Goal: Task Accomplishment & Management: Manage account settings

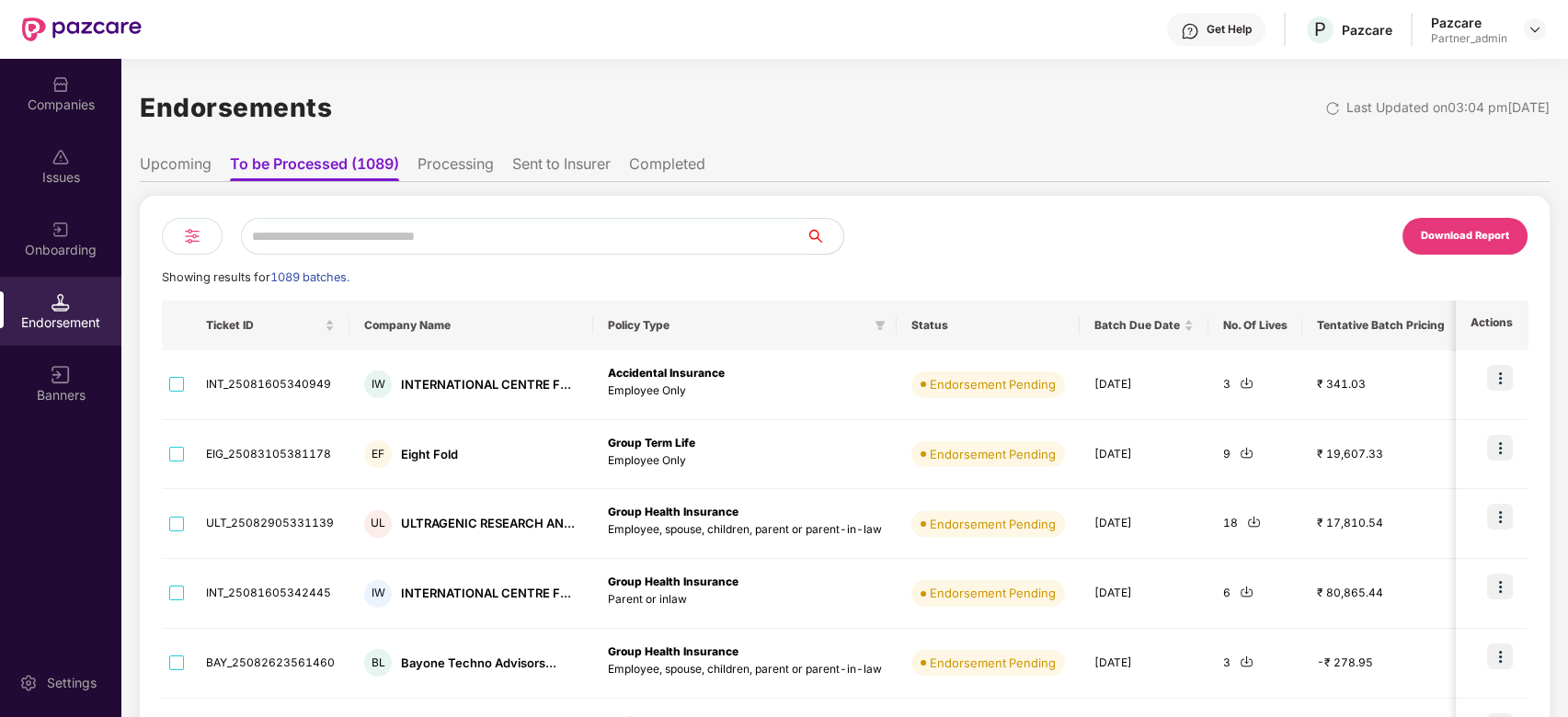
click at [61, 110] on div "Companies" at bounding box center [60, 104] width 121 height 18
click at [53, 112] on div "Companies" at bounding box center [60, 104] width 121 height 18
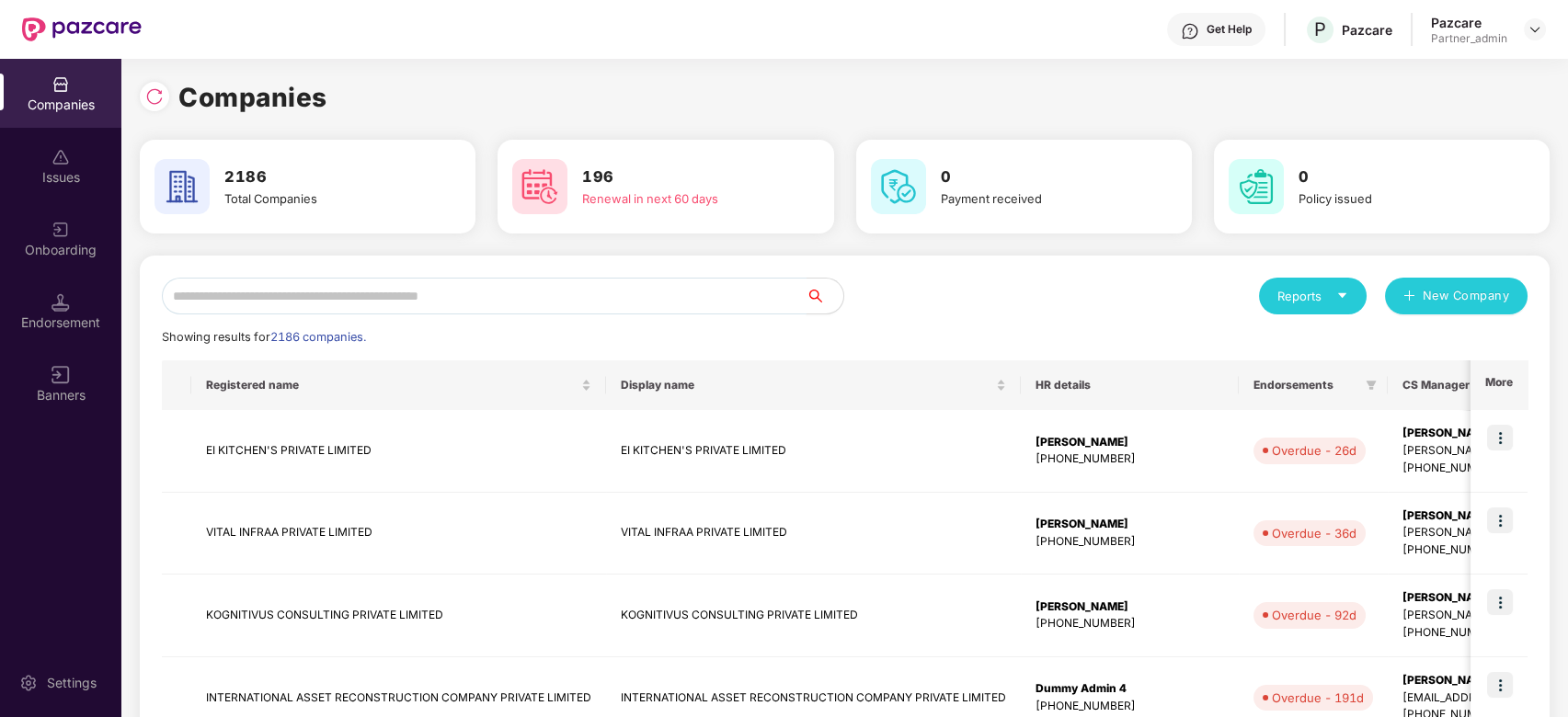
click at [266, 297] on input "text" at bounding box center [485, 296] width 645 height 37
type input "*"
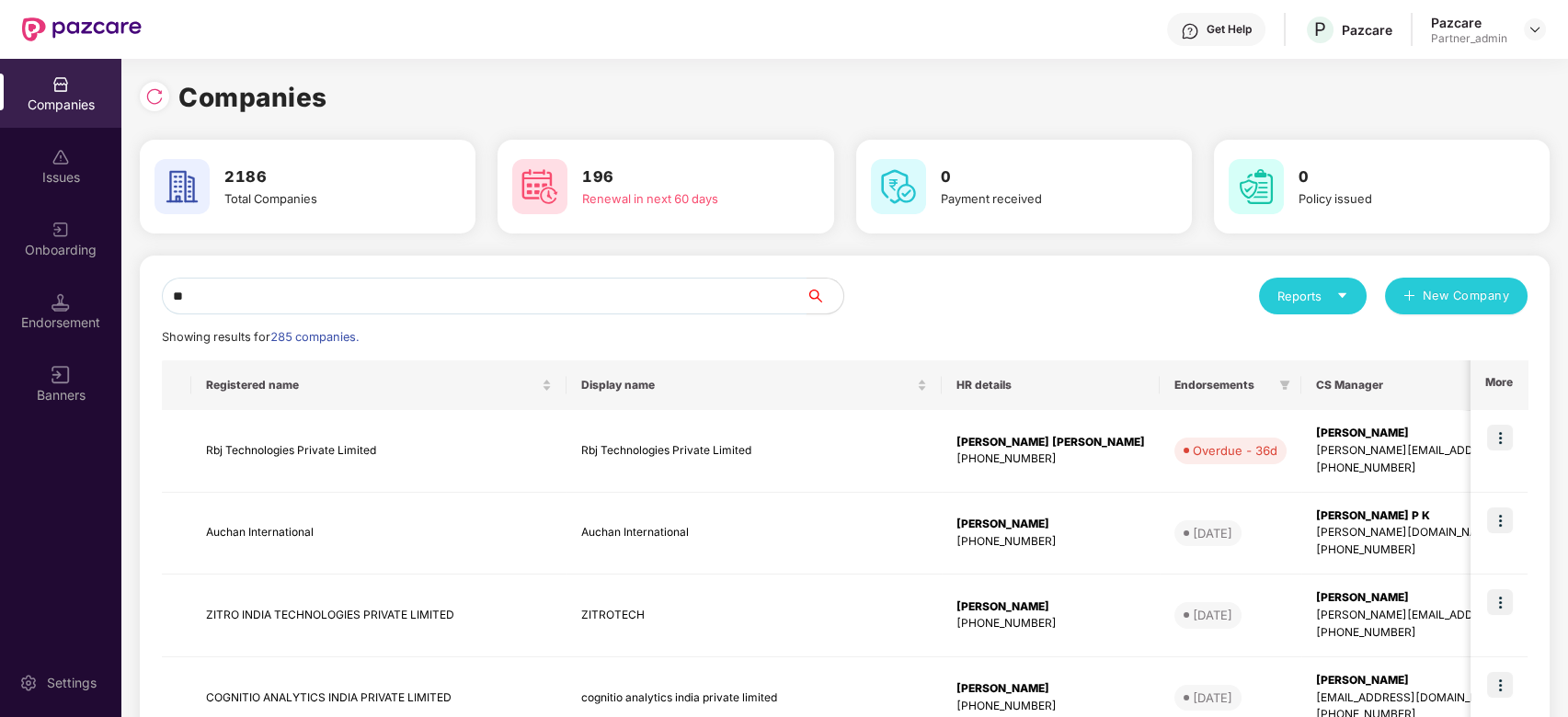
type input "*"
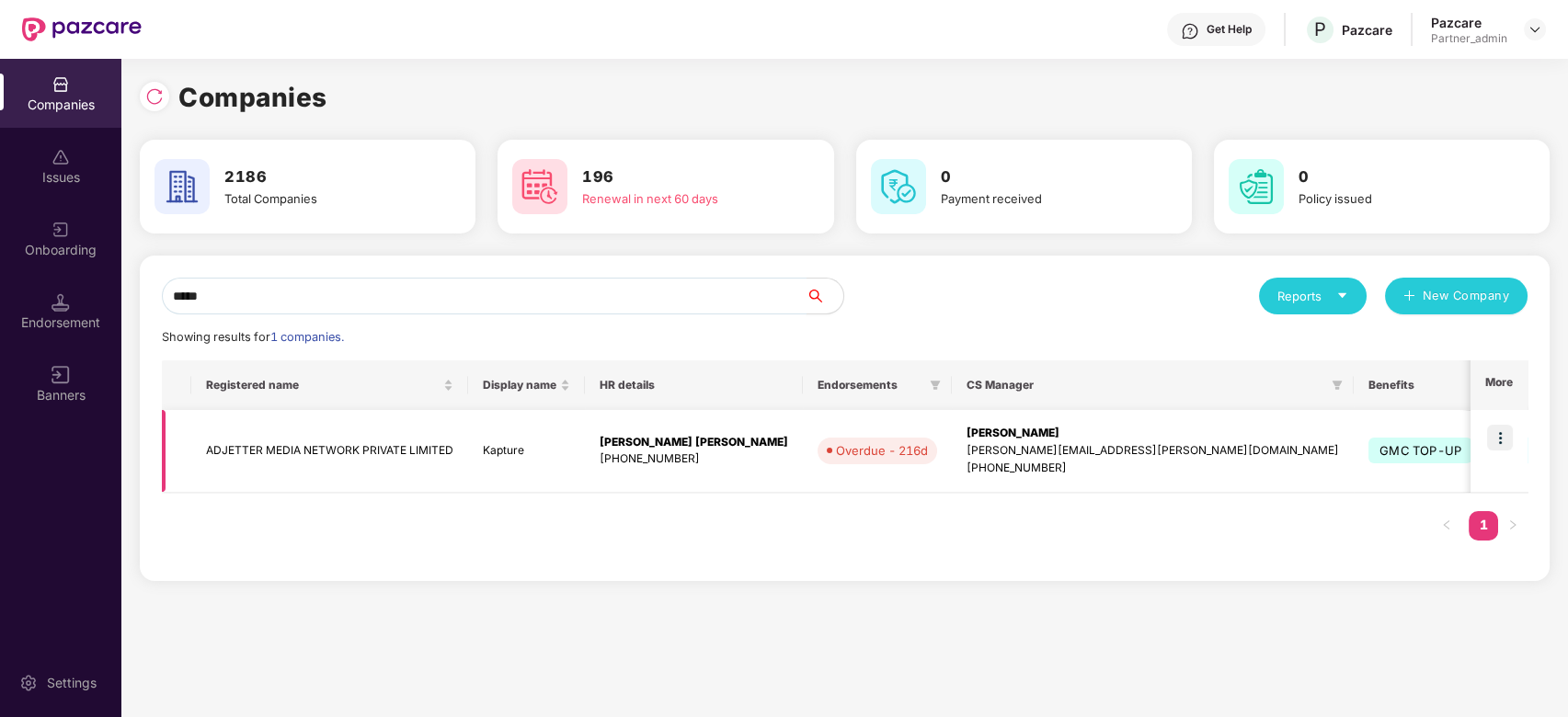
type input "*****"
click at [1498, 435] on img at bounding box center [1499, 437] width 26 height 26
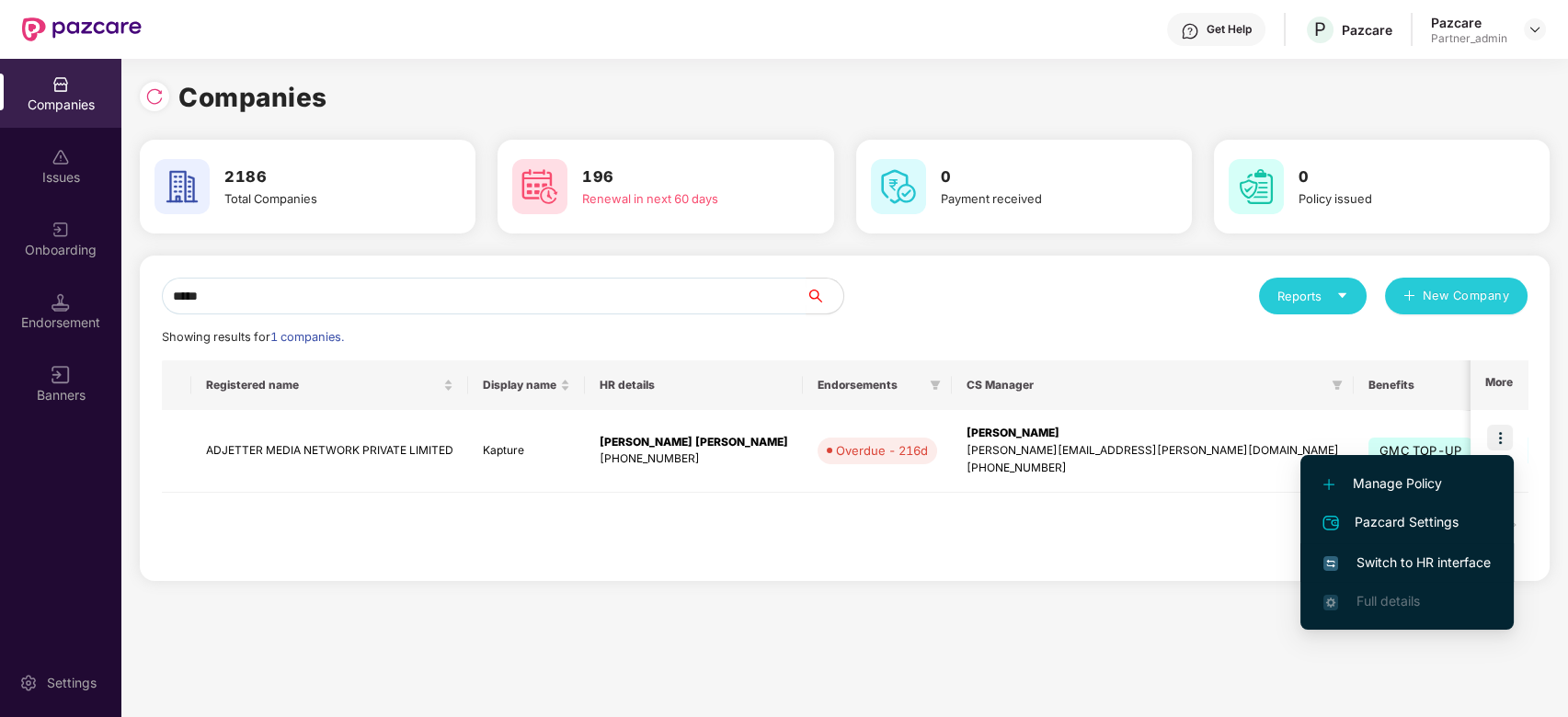
click at [1411, 577] on li "Switch to HR interface" at bounding box center [1407, 563] width 214 height 38
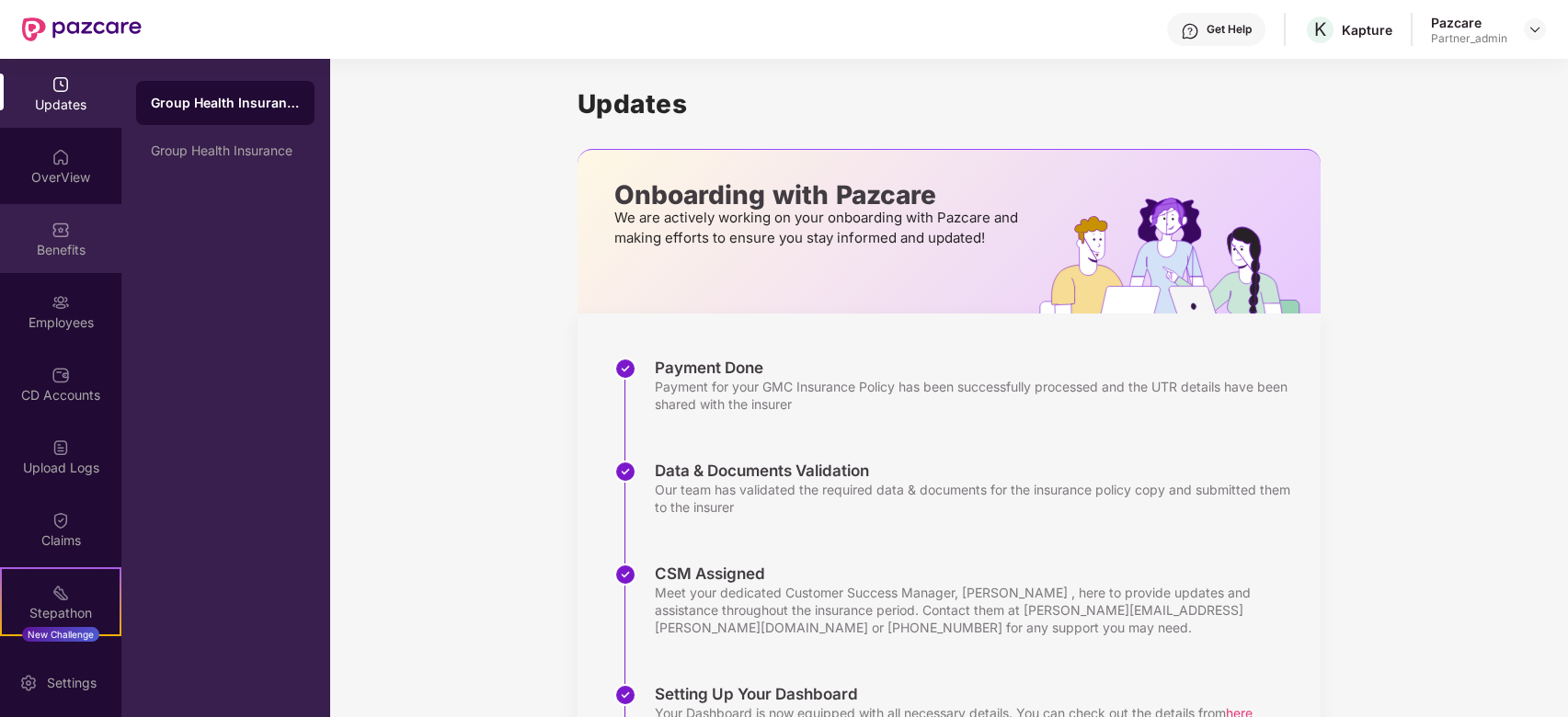
click at [57, 249] on div "Benefits" at bounding box center [60, 250] width 121 height 18
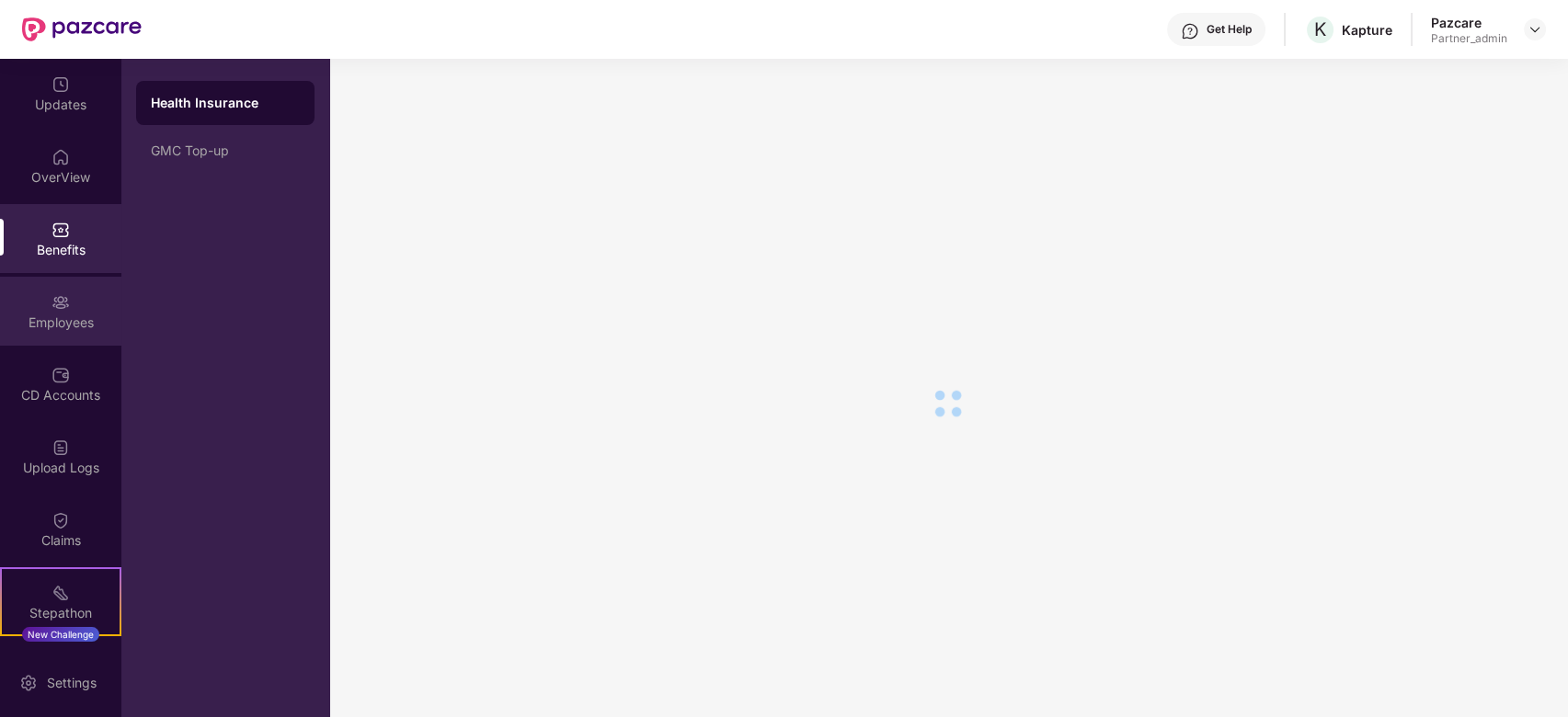
click at [45, 327] on div "Employees" at bounding box center [60, 322] width 121 height 18
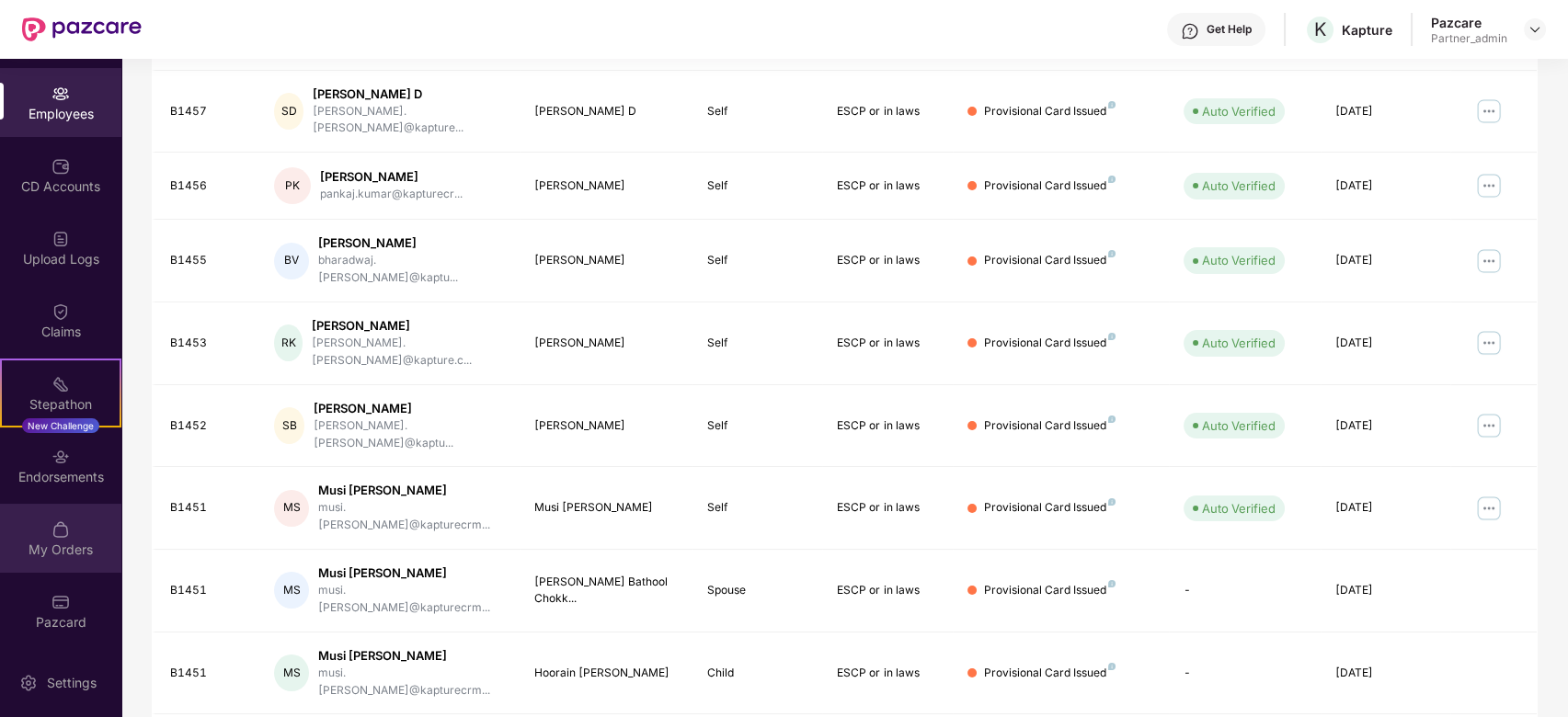
scroll to position [411, 0]
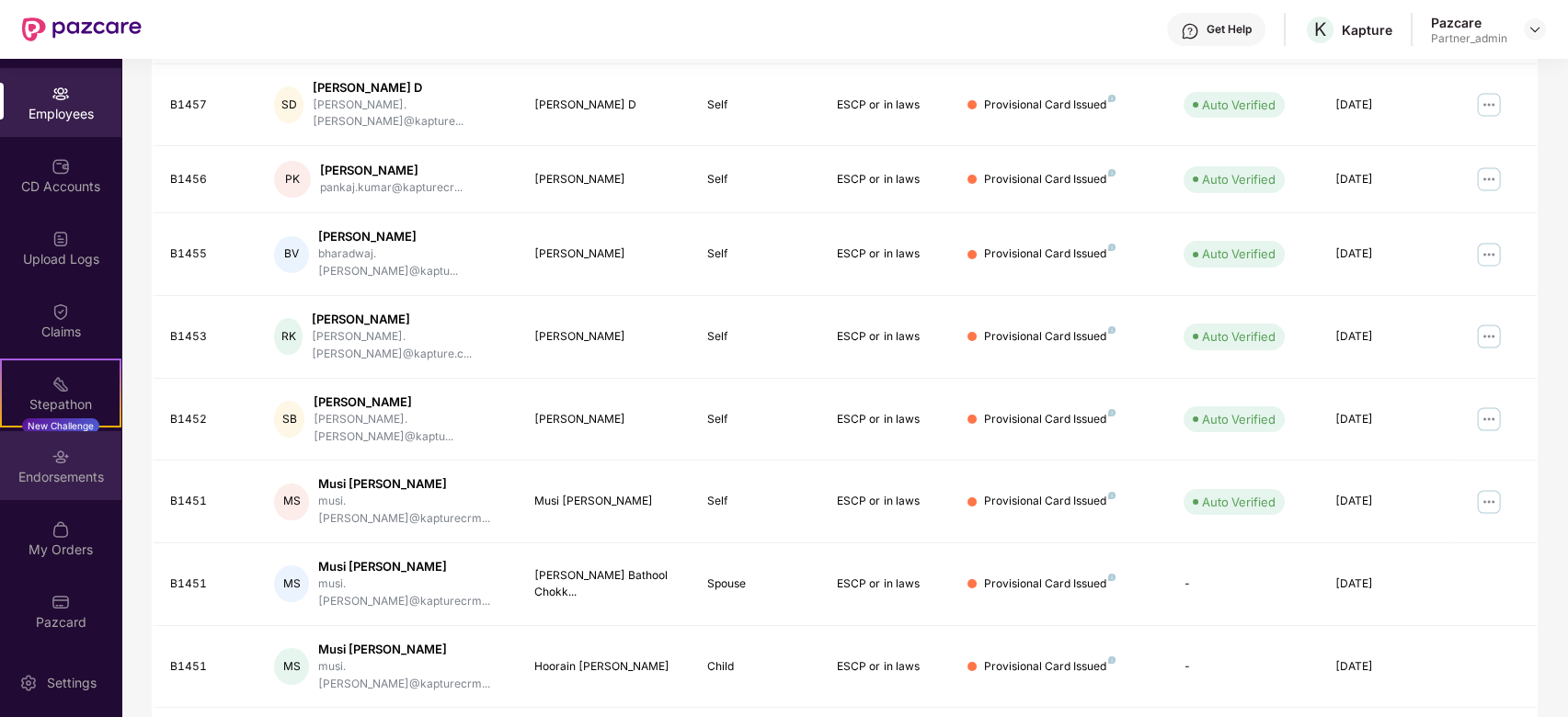
click at [56, 473] on div "Endorsements" at bounding box center [60, 477] width 121 height 18
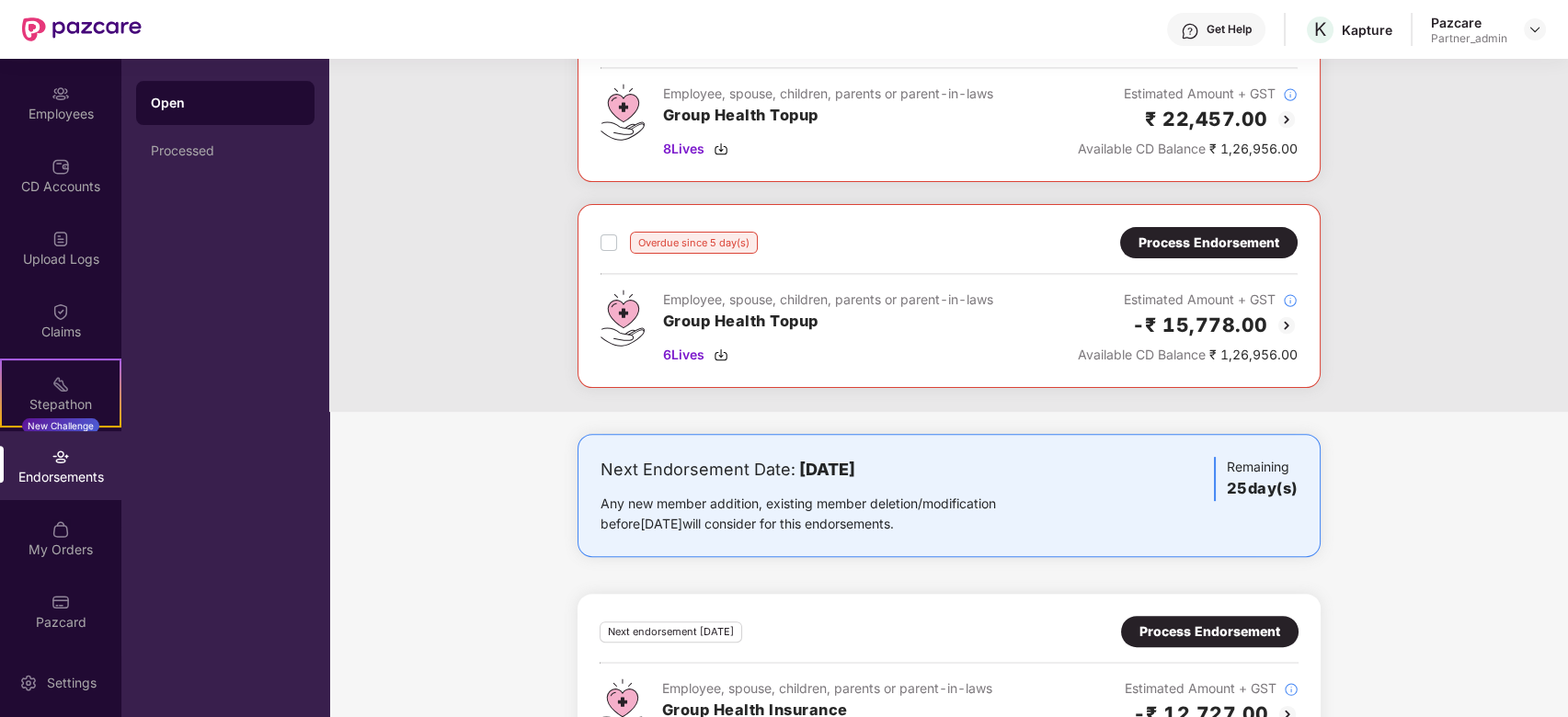
scroll to position [1473, 0]
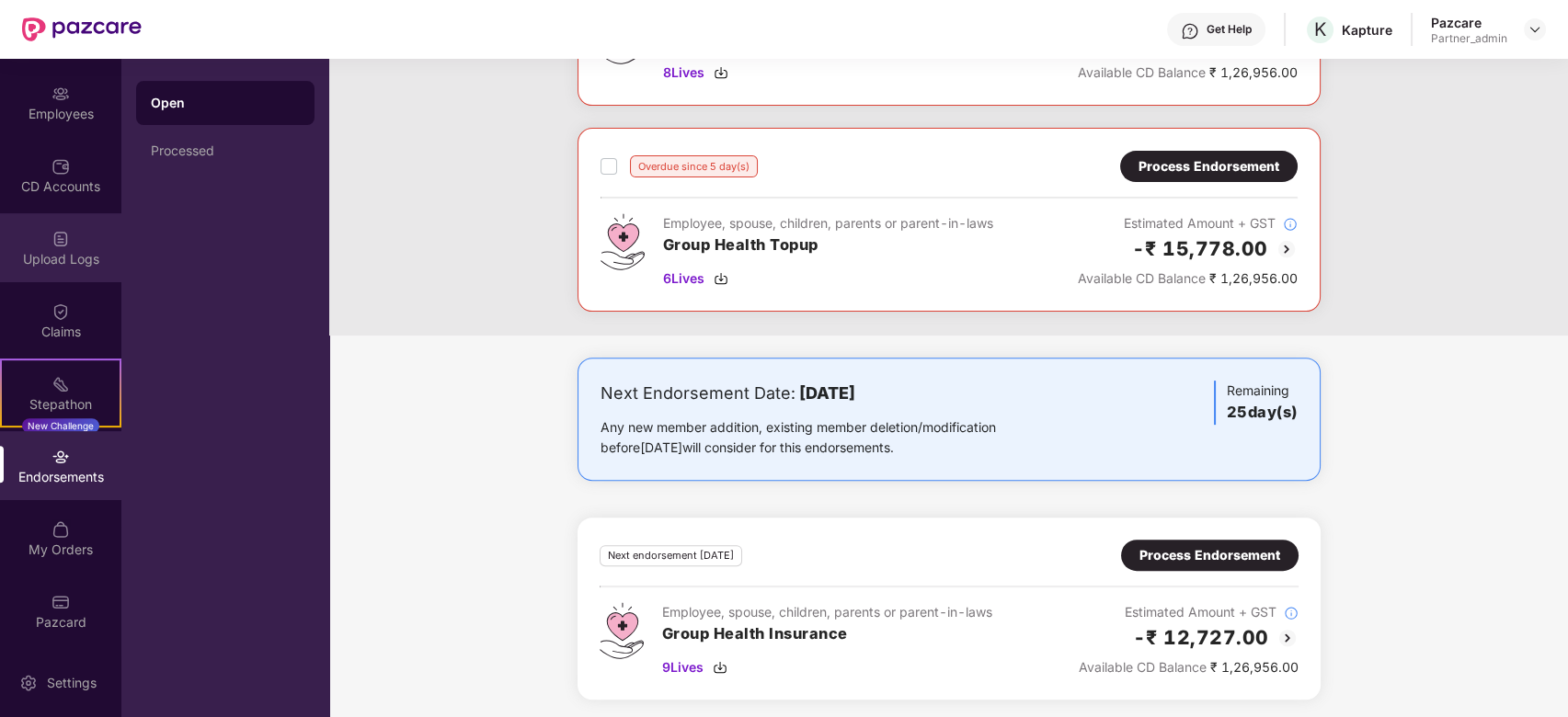
click at [54, 243] on img at bounding box center [60, 238] width 18 height 18
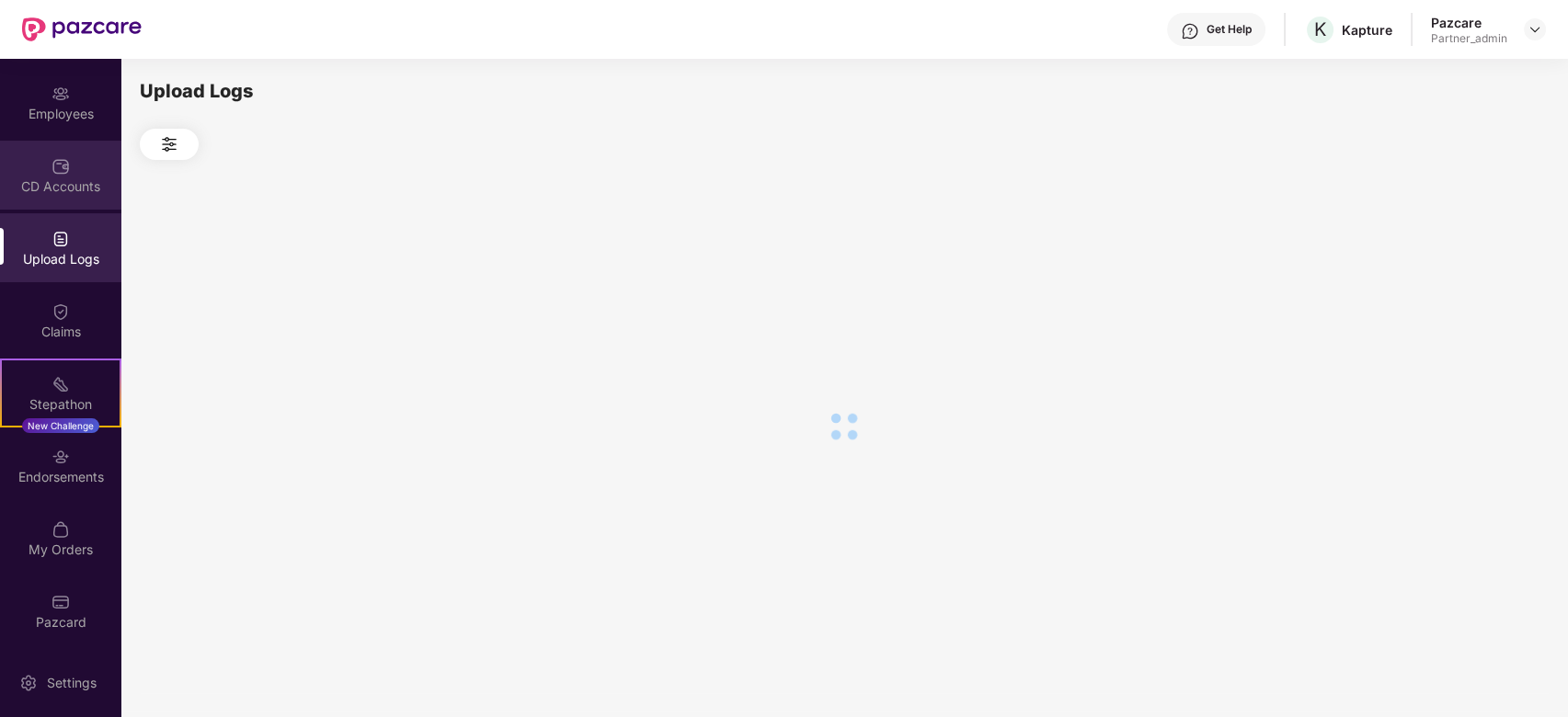
click at [45, 168] on div "CD Accounts" at bounding box center [60, 174] width 121 height 69
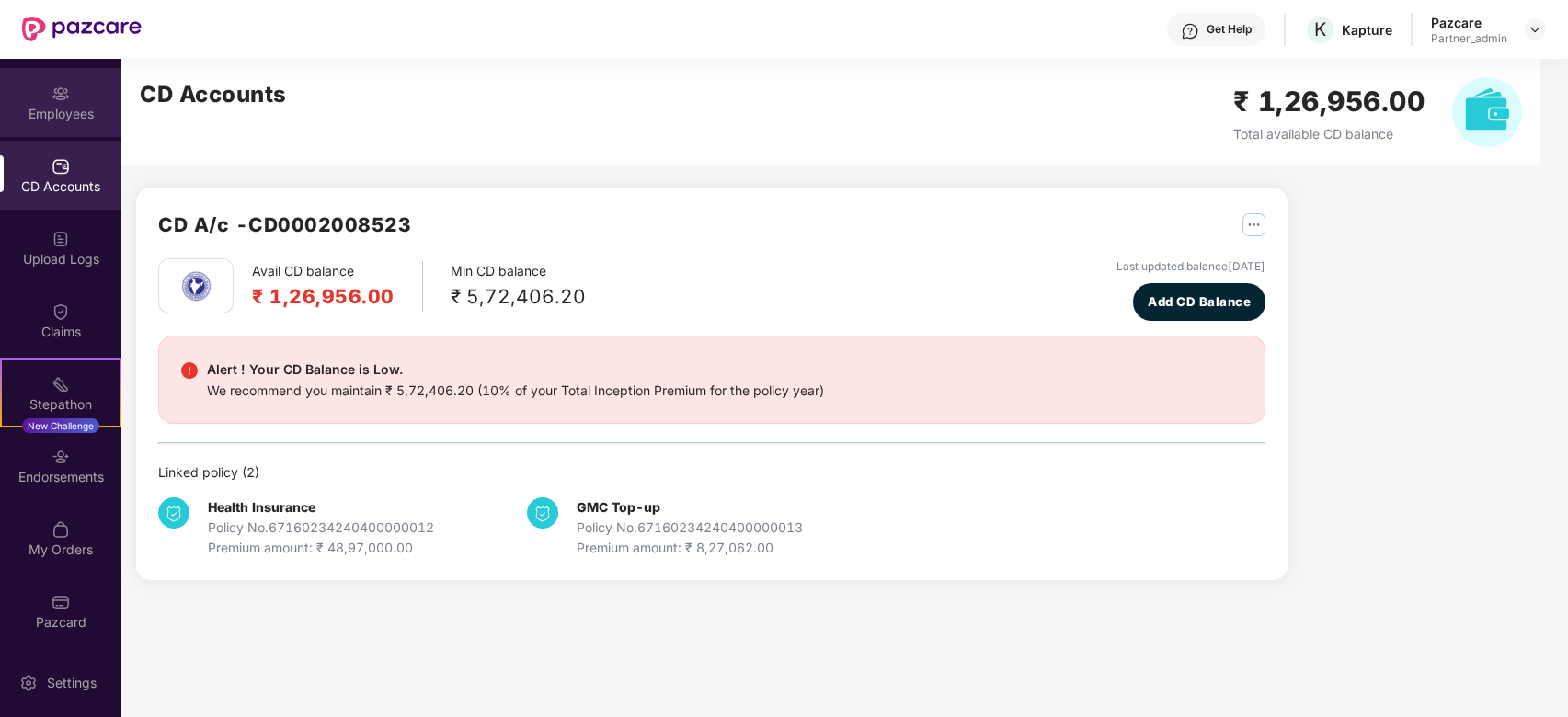
click at [42, 107] on div "Employees" at bounding box center [60, 113] width 121 height 18
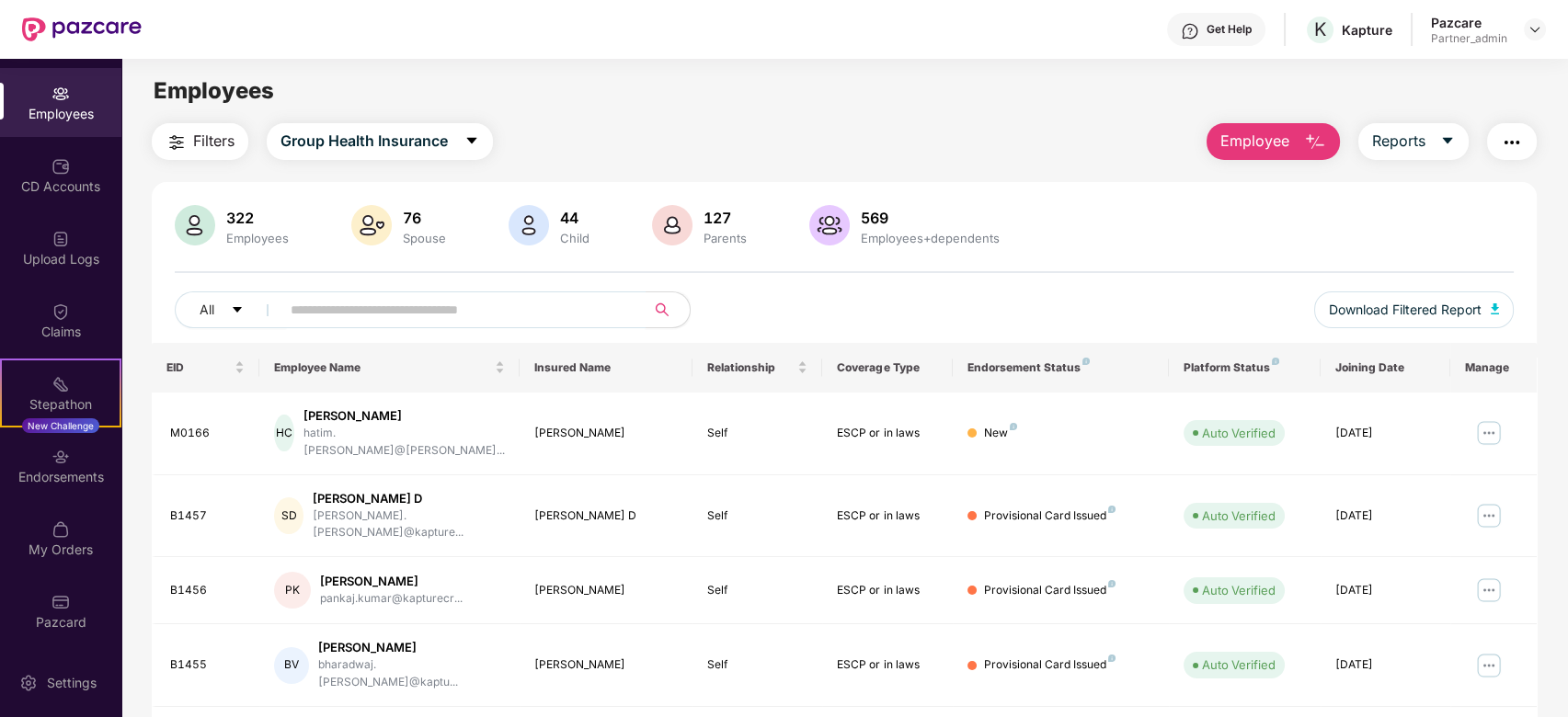
click at [355, 319] on input "text" at bounding box center [456, 309] width 330 height 28
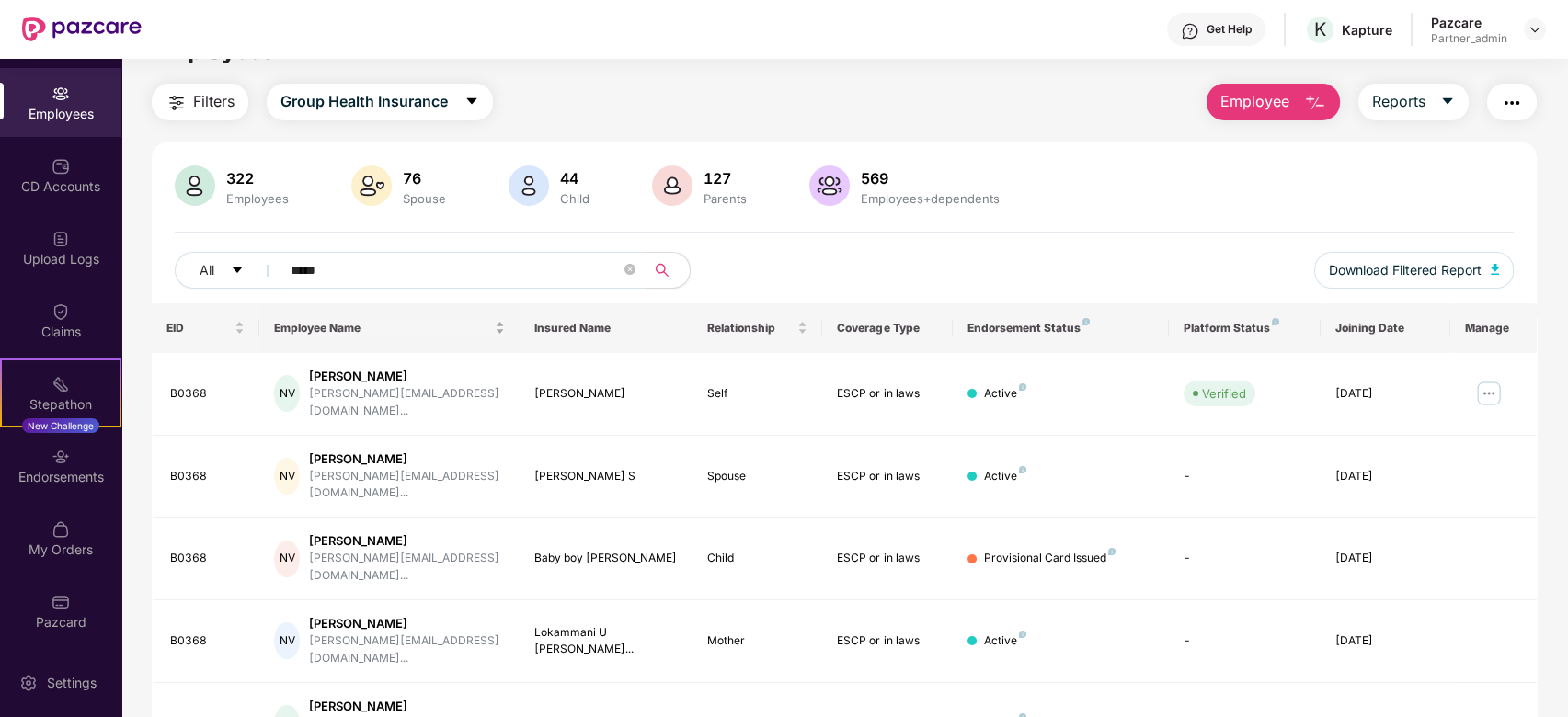
scroll to position [75, 0]
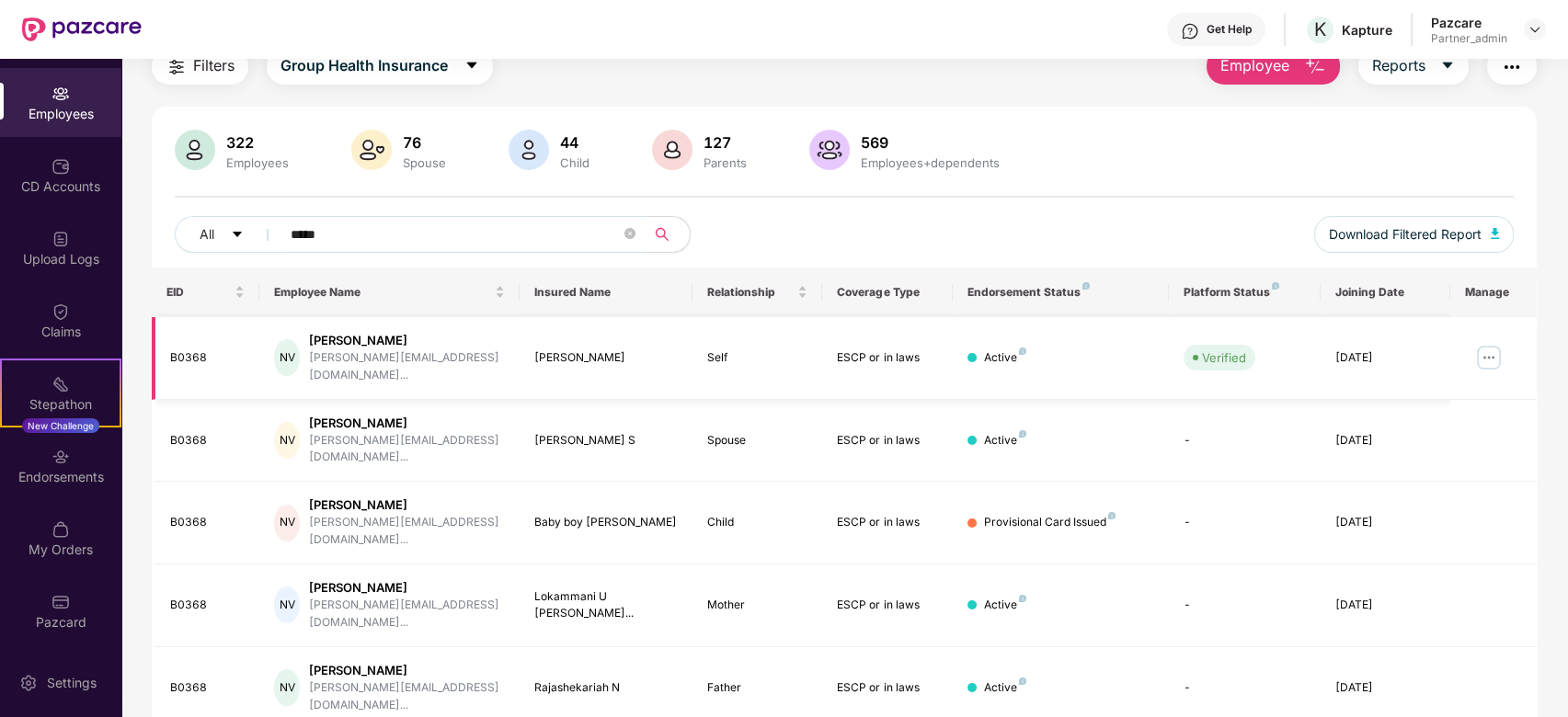
type input "*****"
click at [1486, 346] on img at bounding box center [1488, 358] width 30 height 30
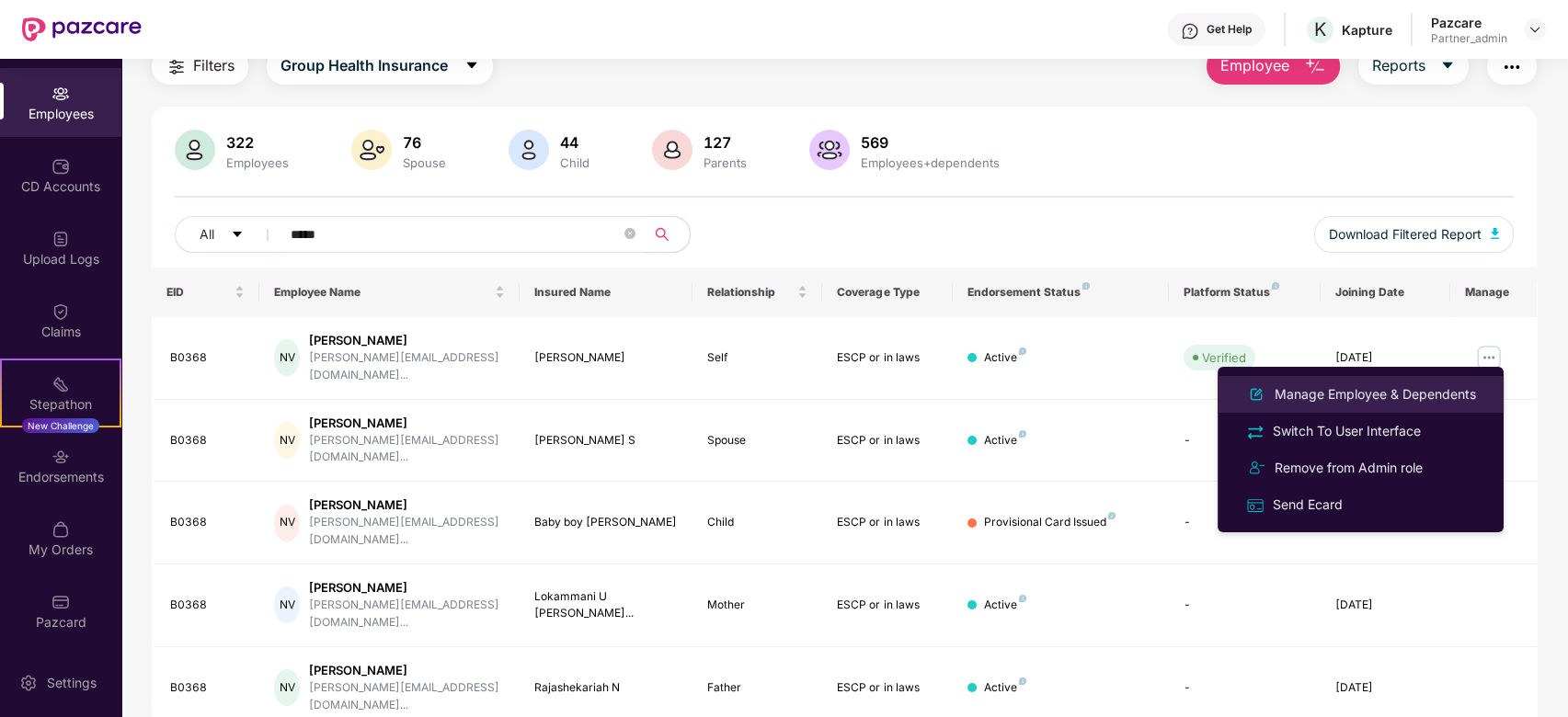
click at [1321, 386] on div "Manage Employee & Dependents" at bounding box center [1374, 394] width 209 height 20
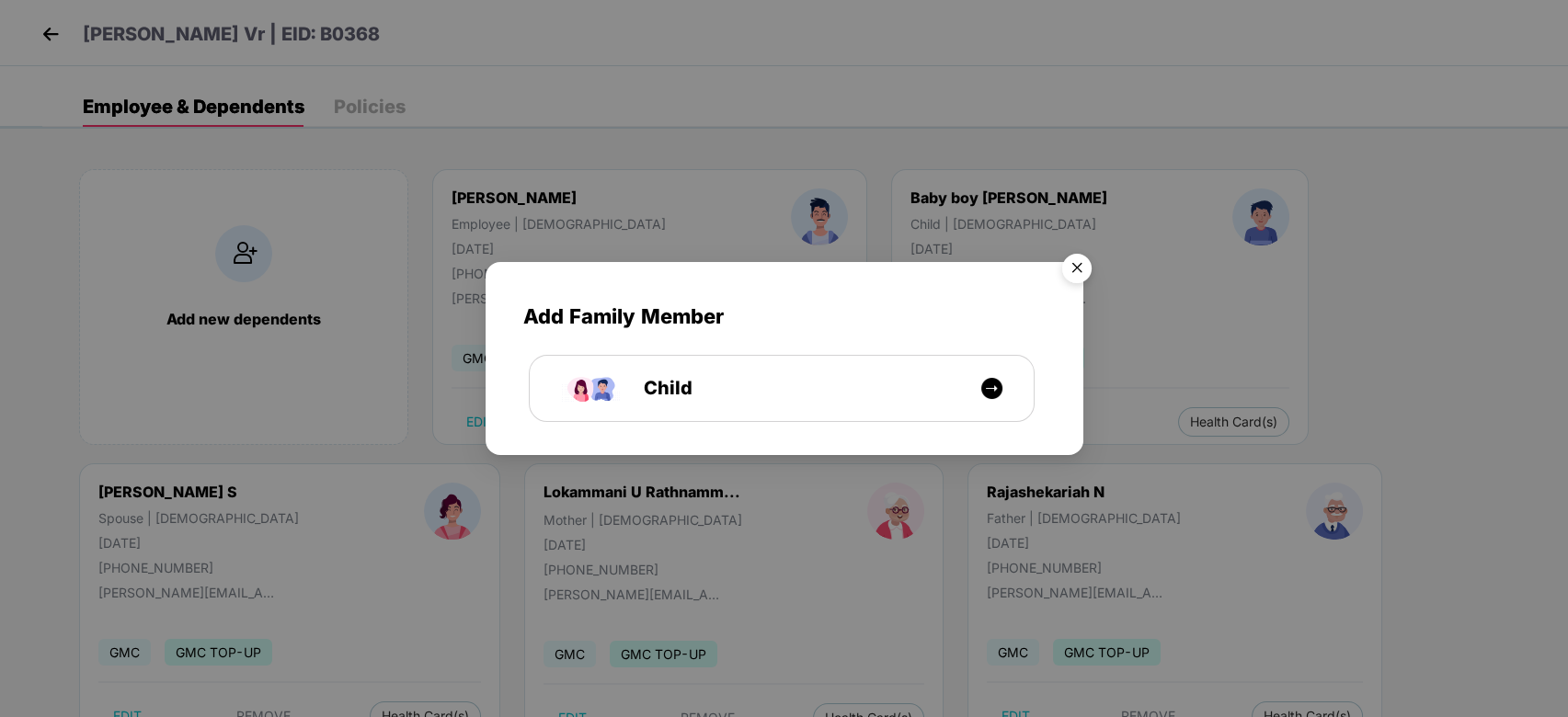
click at [1086, 280] on img "Close" at bounding box center [1077, 271] width 52 height 51
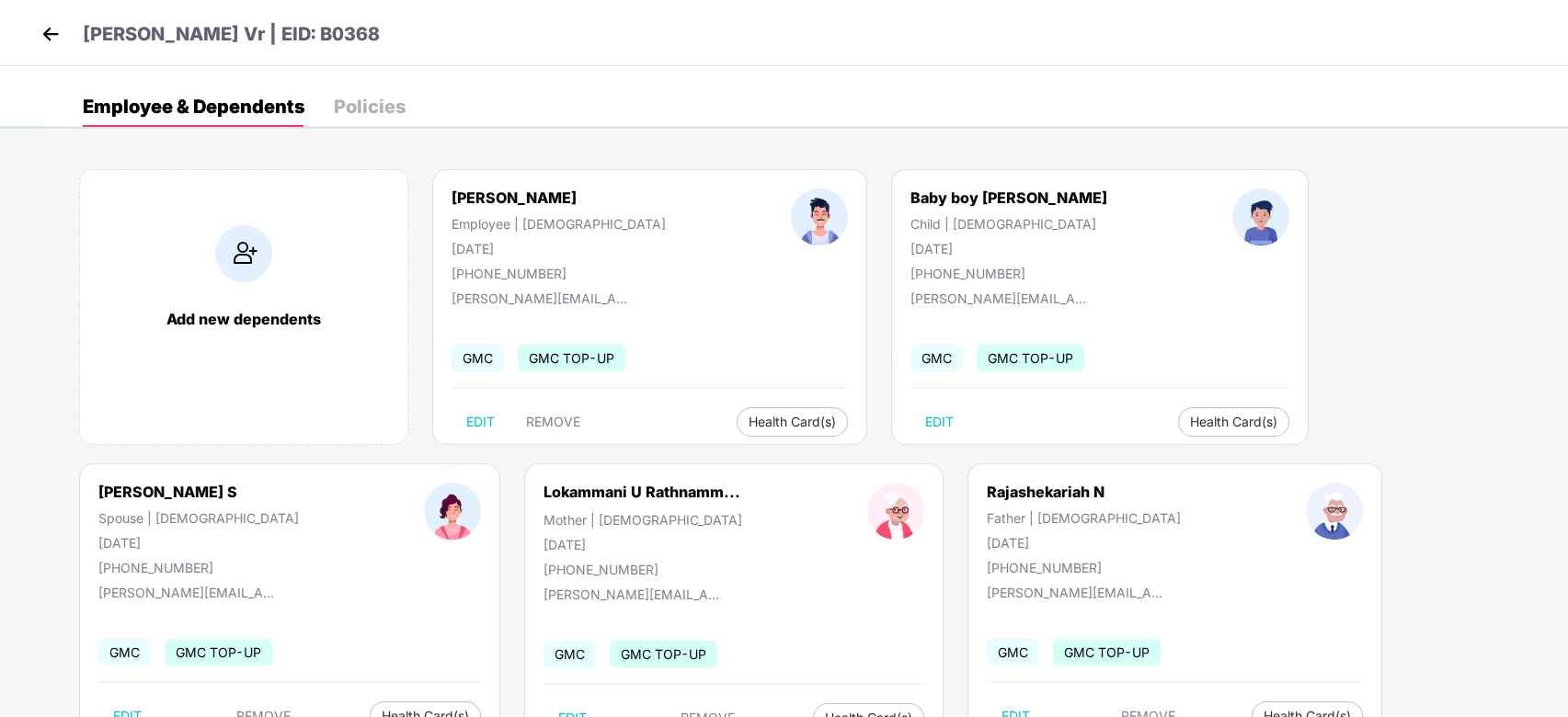
drag, startPoint x: 828, startPoint y: 245, endPoint x: 923, endPoint y: 244, distance: 95.0
click at [923, 244] on div "Baby boy [PERSON_NAME] Child | [DEMOGRAPHIC_DATA] [DATE] [PHONE_NUMBER]" at bounding box center [1008, 235] width 321 height 92
drag, startPoint x: 320, startPoint y: 36, endPoint x: 376, endPoint y: 40, distance: 56.1
click at [376, 40] on div "[PERSON_NAME] Vr | EID: B0368" at bounding box center [784, 32] width 1568 height 66
copy p "B0368"
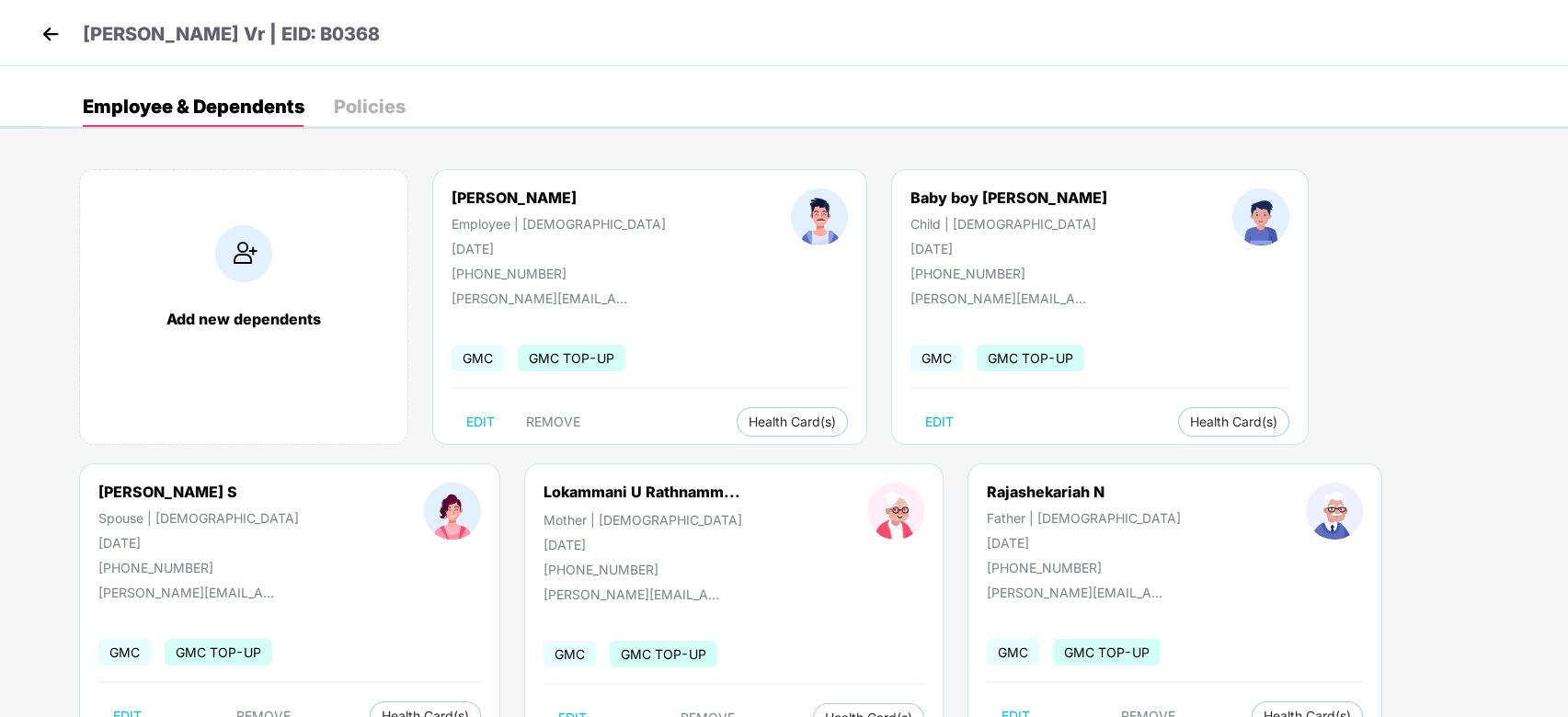
click at [54, 38] on img at bounding box center [51, 33] width 28 height 28
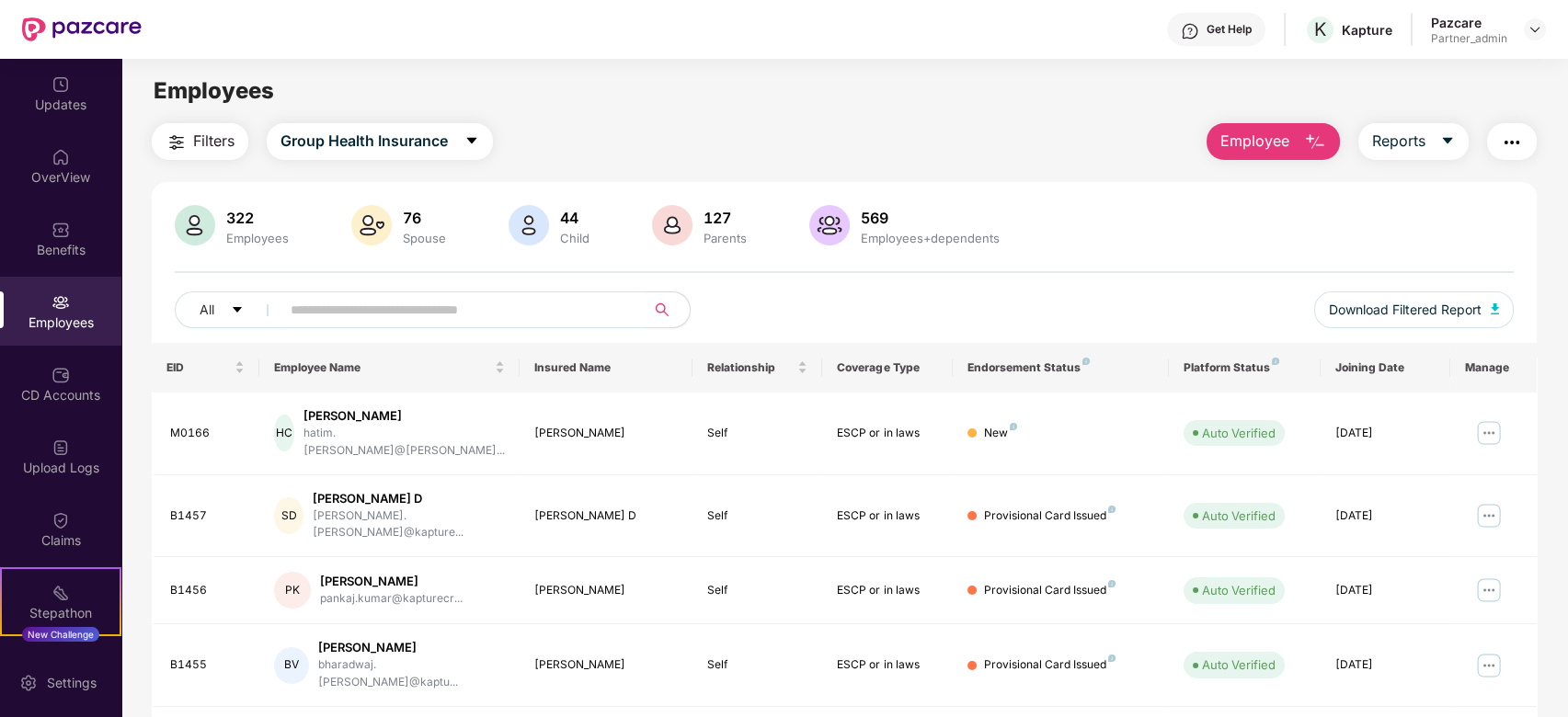
click at [313, 310] on input "text" at bounding box center [456, 309] width 330 height 28
paste input "*****"
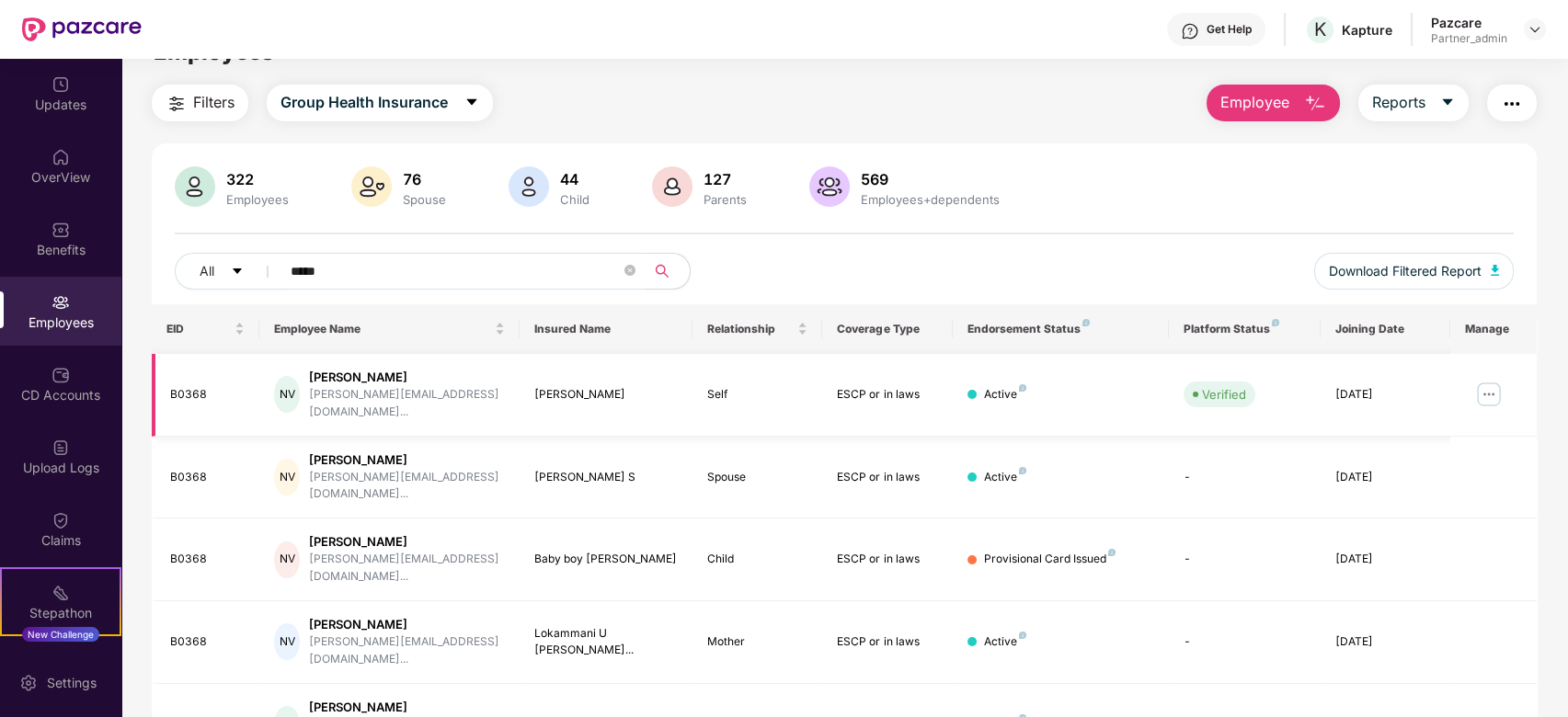
scroll to position [75, 0]
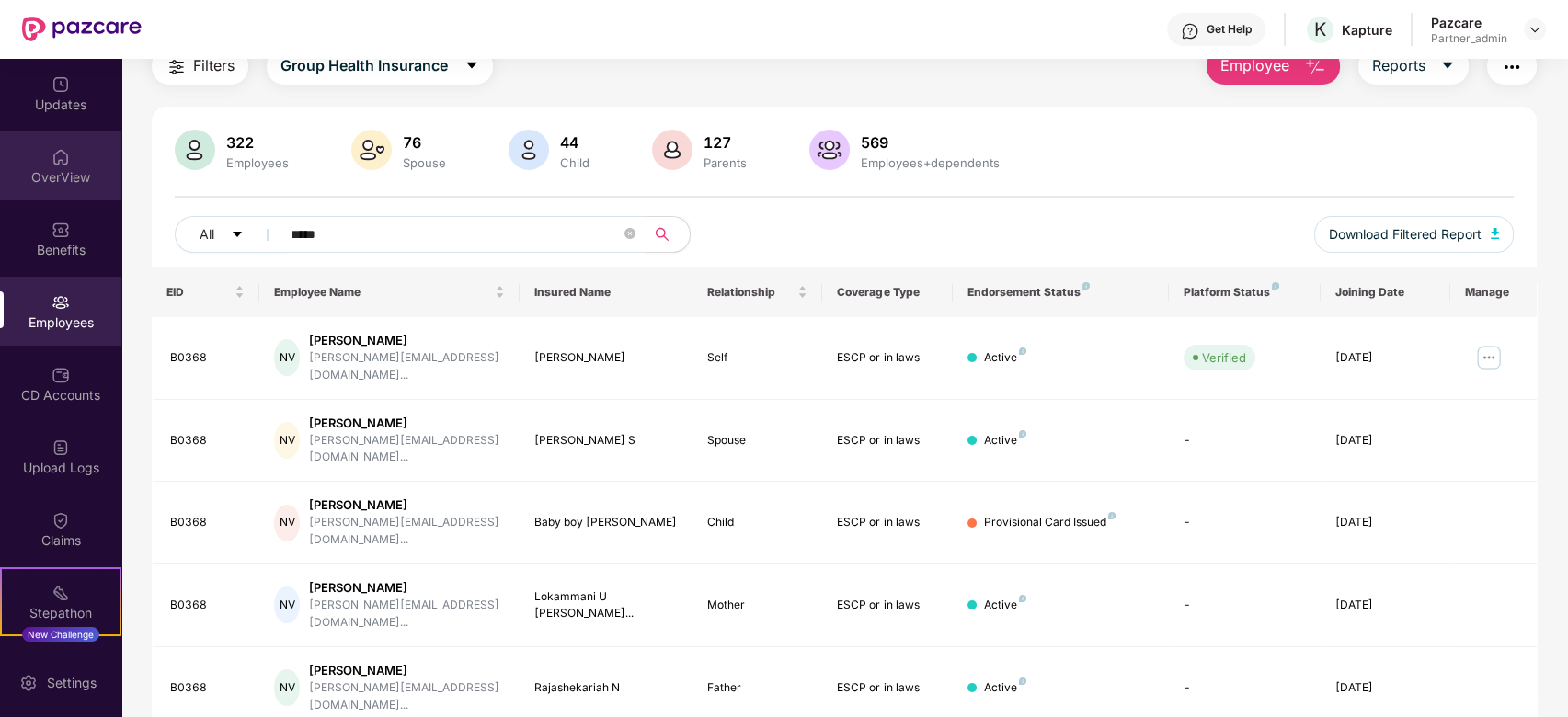
drag, startPoint x: 368, startPoint y: 236, endPoint x: 0, endPoint y: 163, distance: 375.2
click at [0, 163] on div "Updates OverView Benefits Employees CD Accounts Upload Logs Claims Stepathon Ne…" at bounding box center [784, 388] width 1568 height 658
paste input "text"
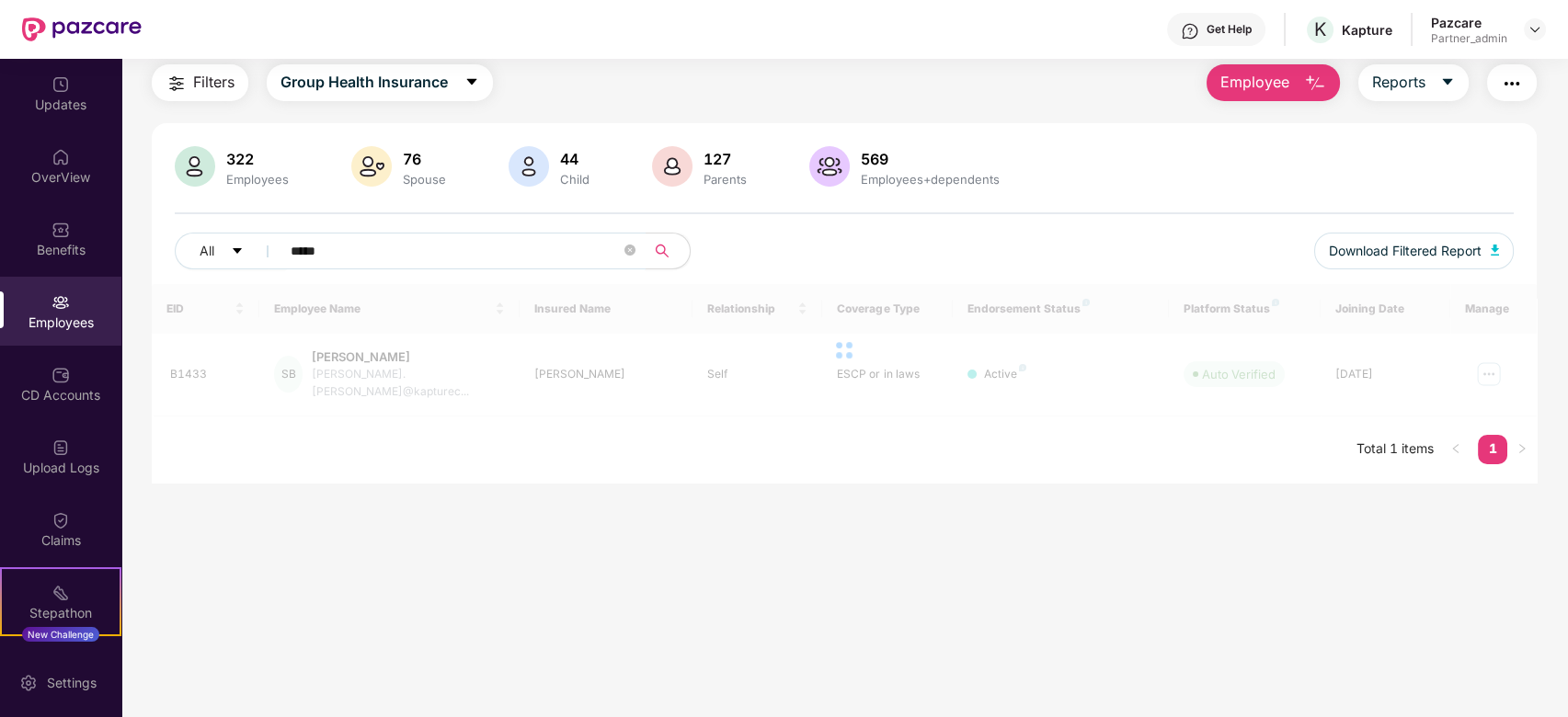
scroll to position [59, 0]
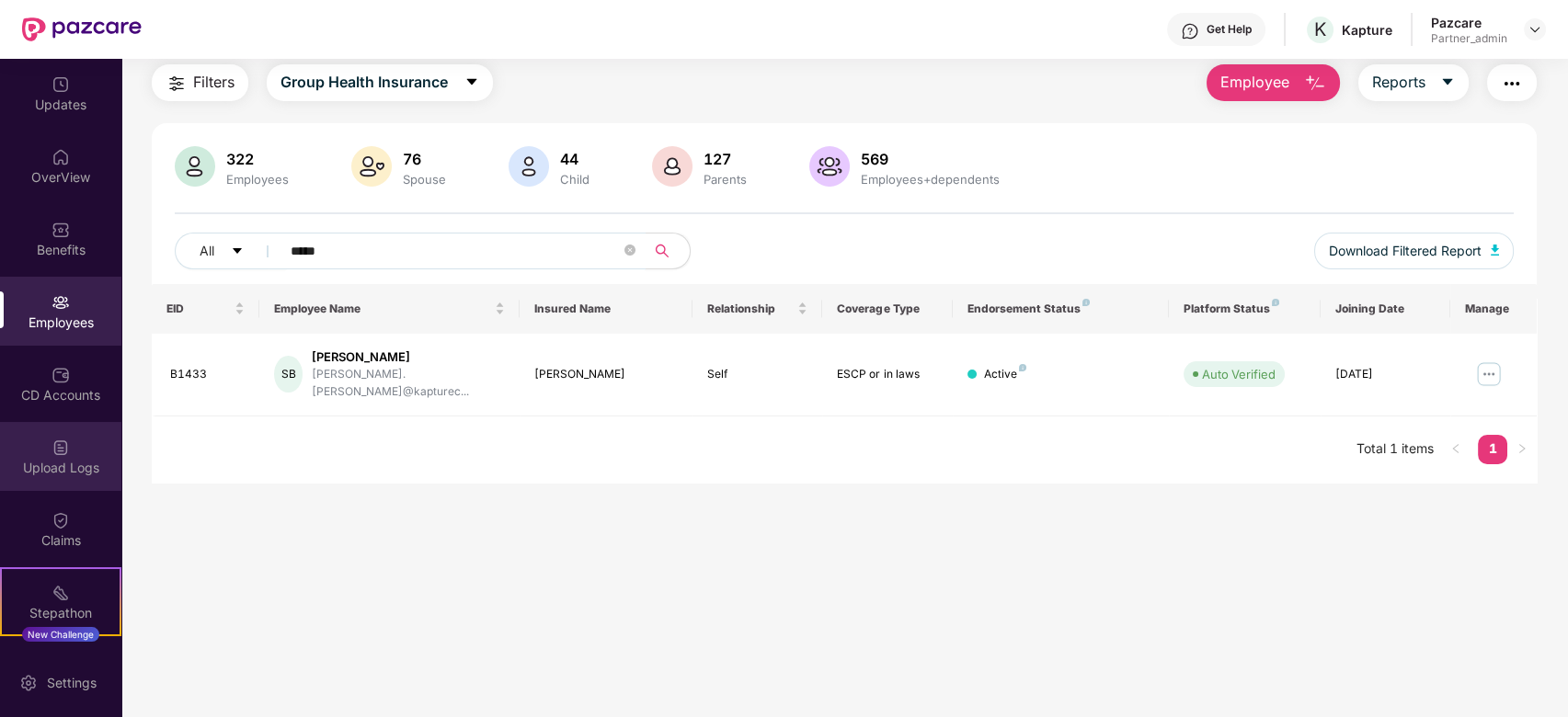
type input "*****"
click at [63, 462] on div "Upload Logs" at bounding box center [60, 467] width 121 height 18
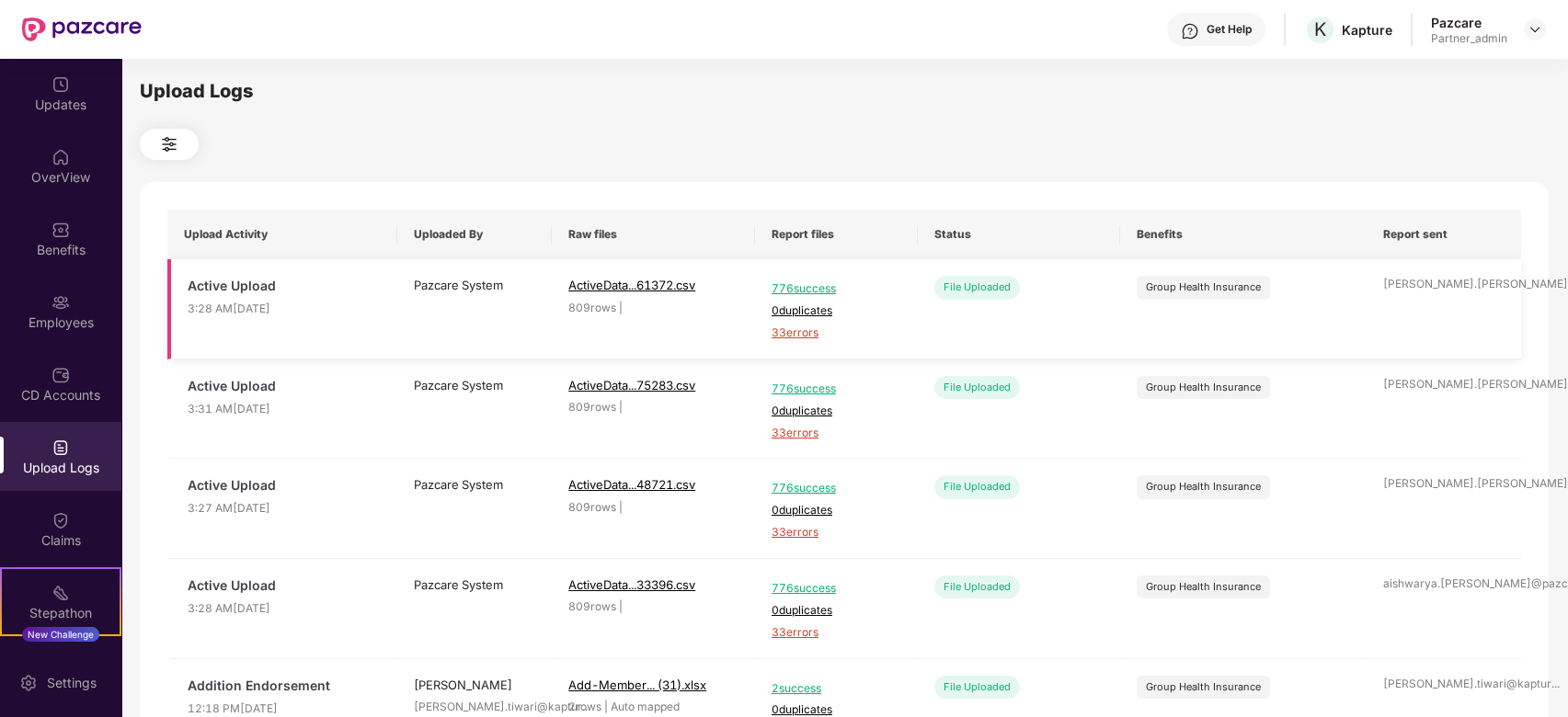
click at [792, 337] on span "33 errors" at bounding box center [836, 333] width 130 height 17
click at [53, 319] on div "Employees" at bounding box center [60, 322] width 121 height 18
